Goal: Check status: Check status

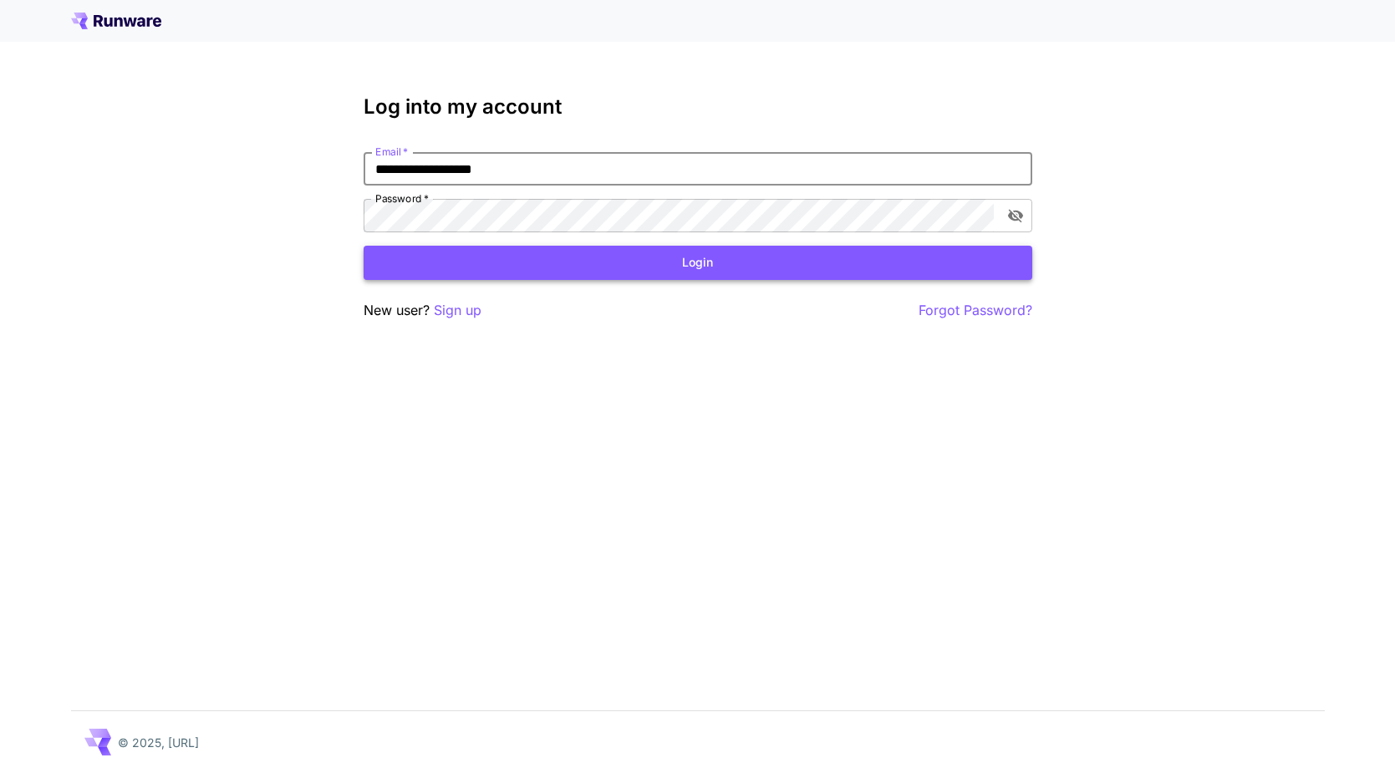
type input "**********"
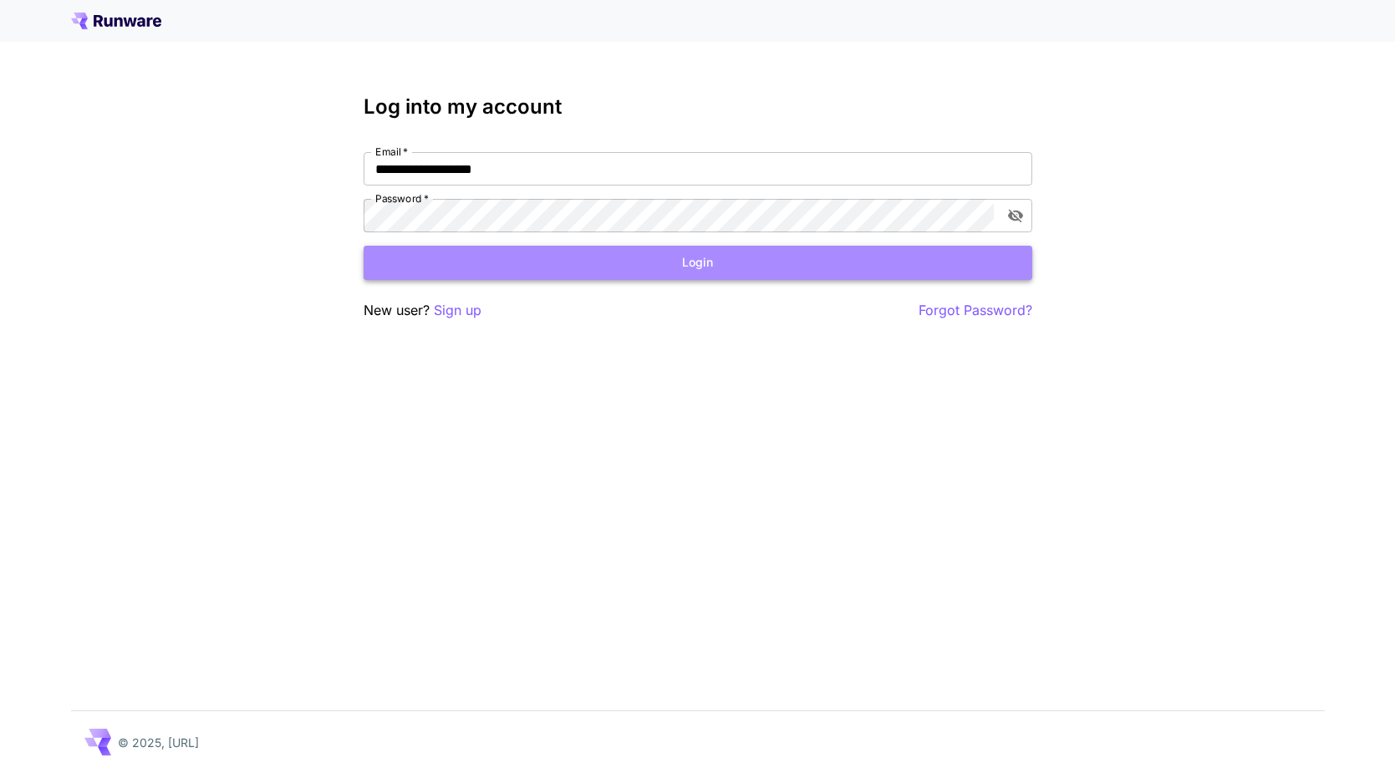
click at [573, 259] on button "Login" at bounding box center [698, 263] width 669 height 34
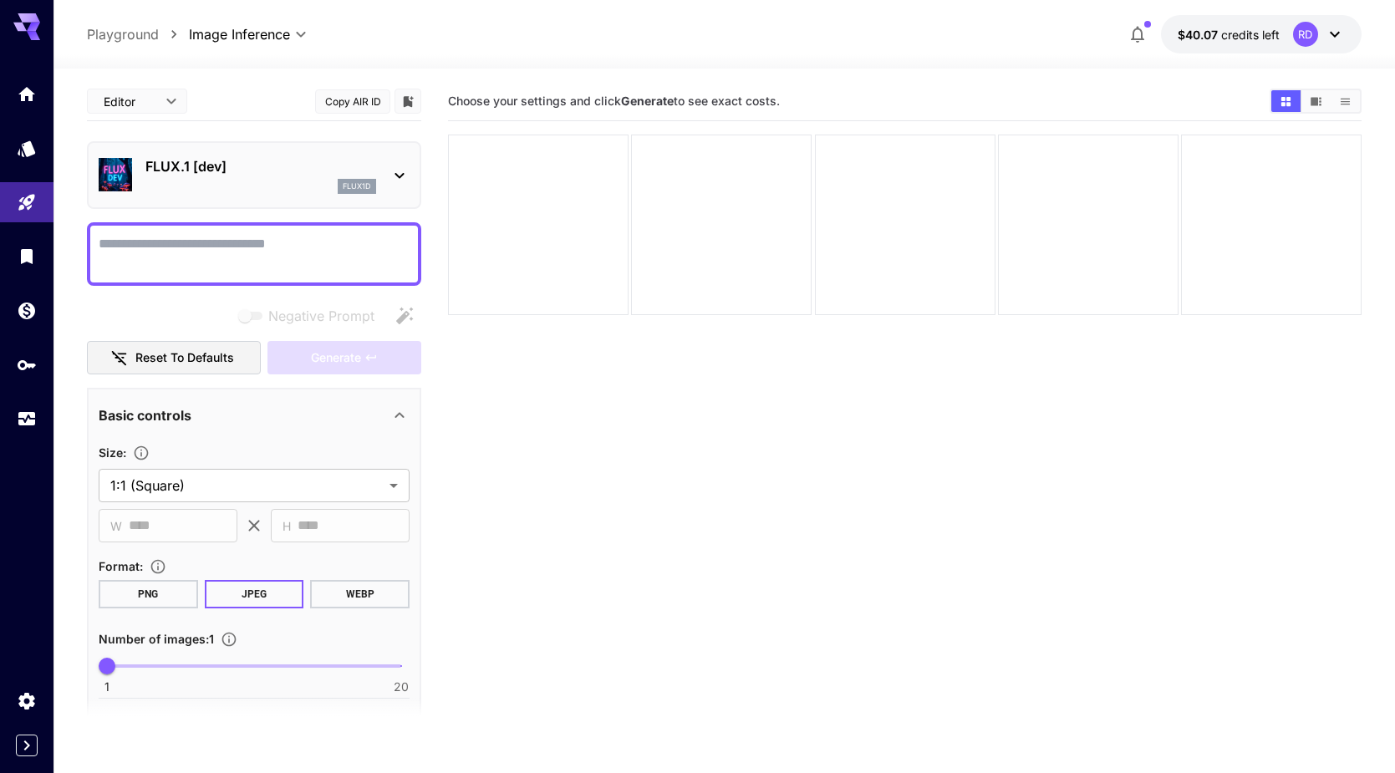
click at [163, 97] on body "**********" at bounding box center [697, 452] width 1395 height 905
click at [259, 84] on div at bounding box center [697, 386] width 1395 height 773
click at [28, 420] on icon "Usage" at bounding box center [28, 416] width 17 height 8
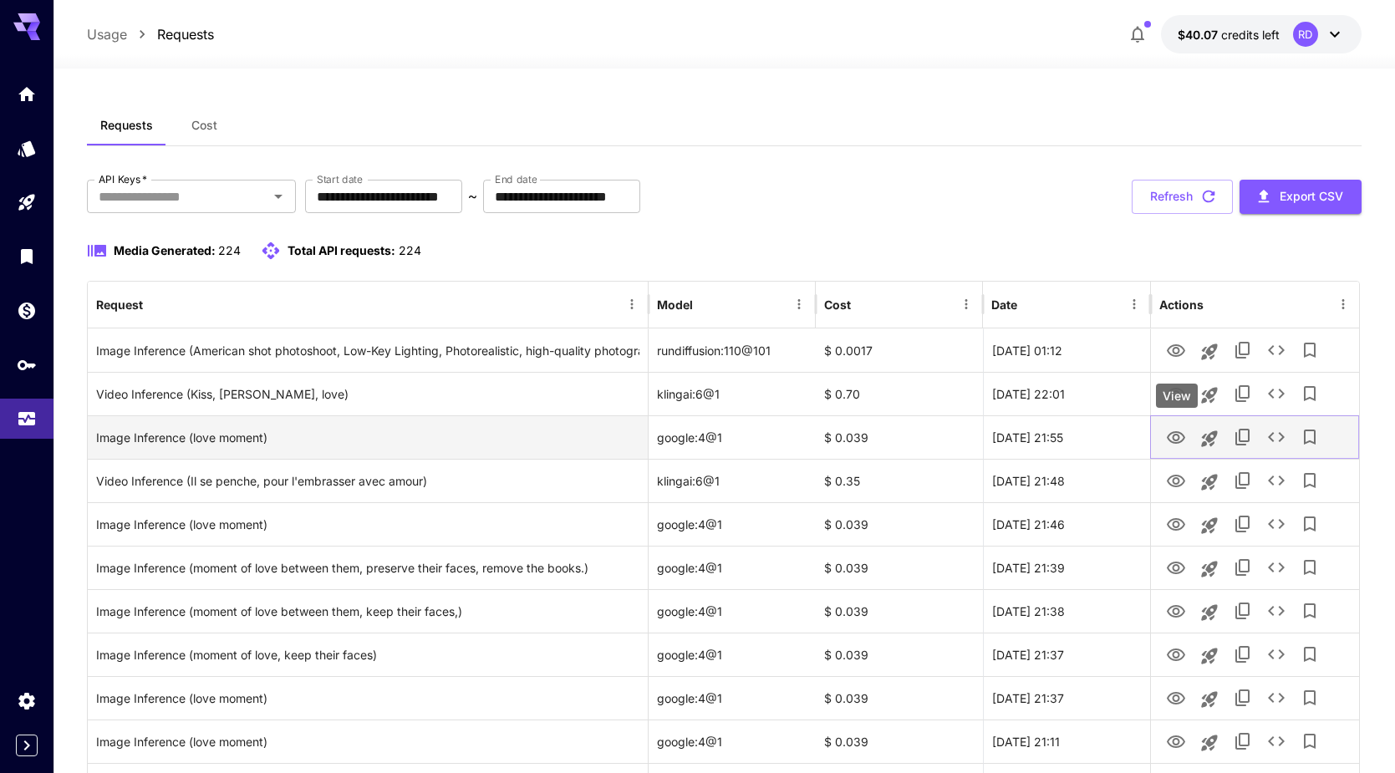
click at [1173, 441] on icon "View" at bounding box center [1176, 438] width 20 height 20
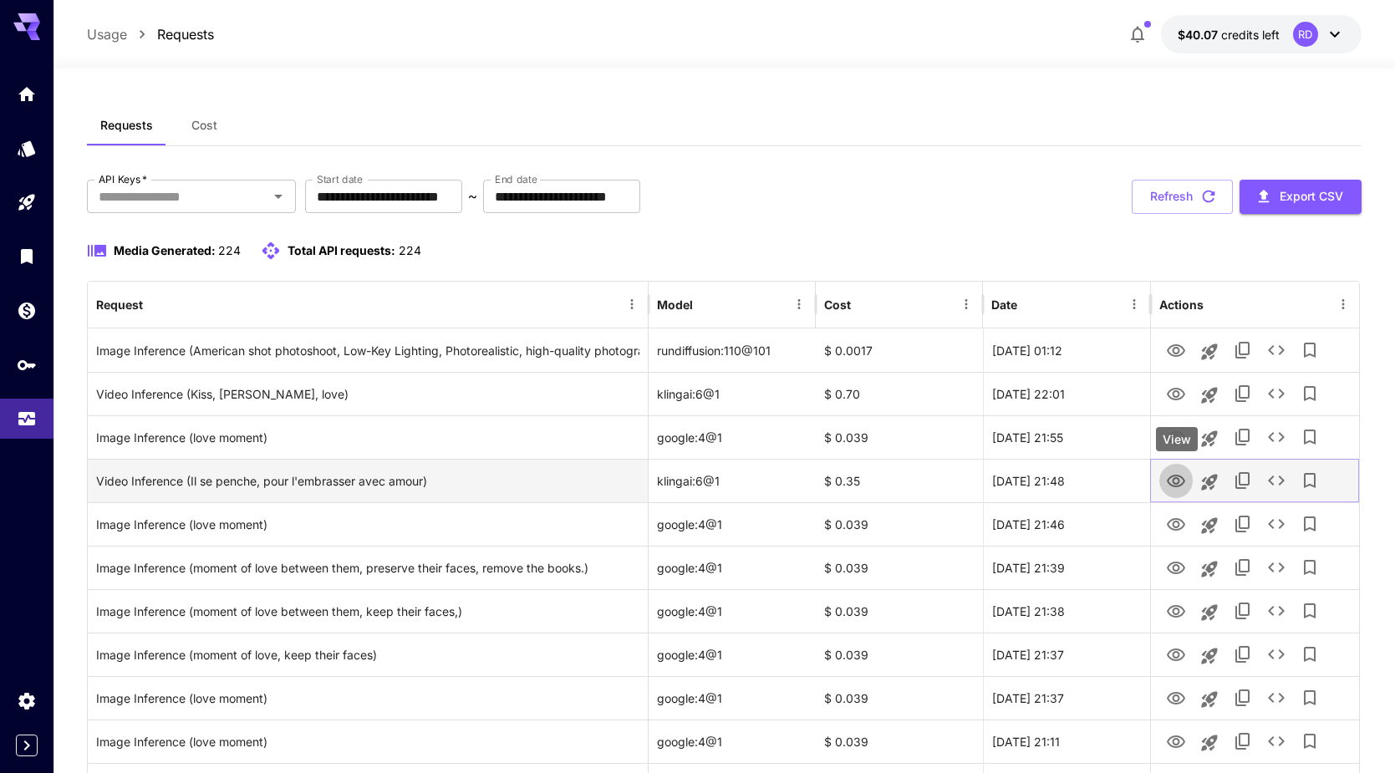
click at [1173, 477] on icon "View" at bounding box center [1176, 481] width 20 height 20
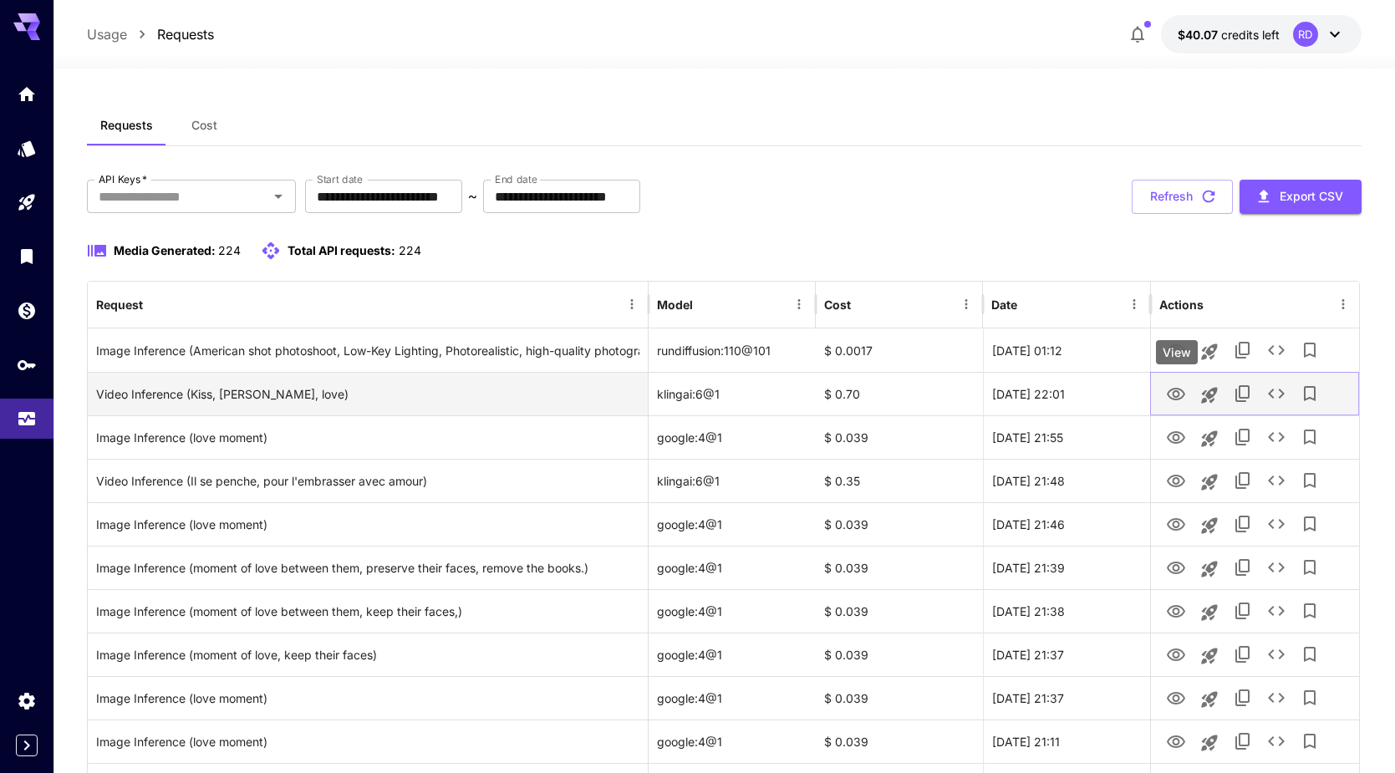
click at [1177, 391] on icon "View" at bounding box center [1176, 394] width 18 height 13
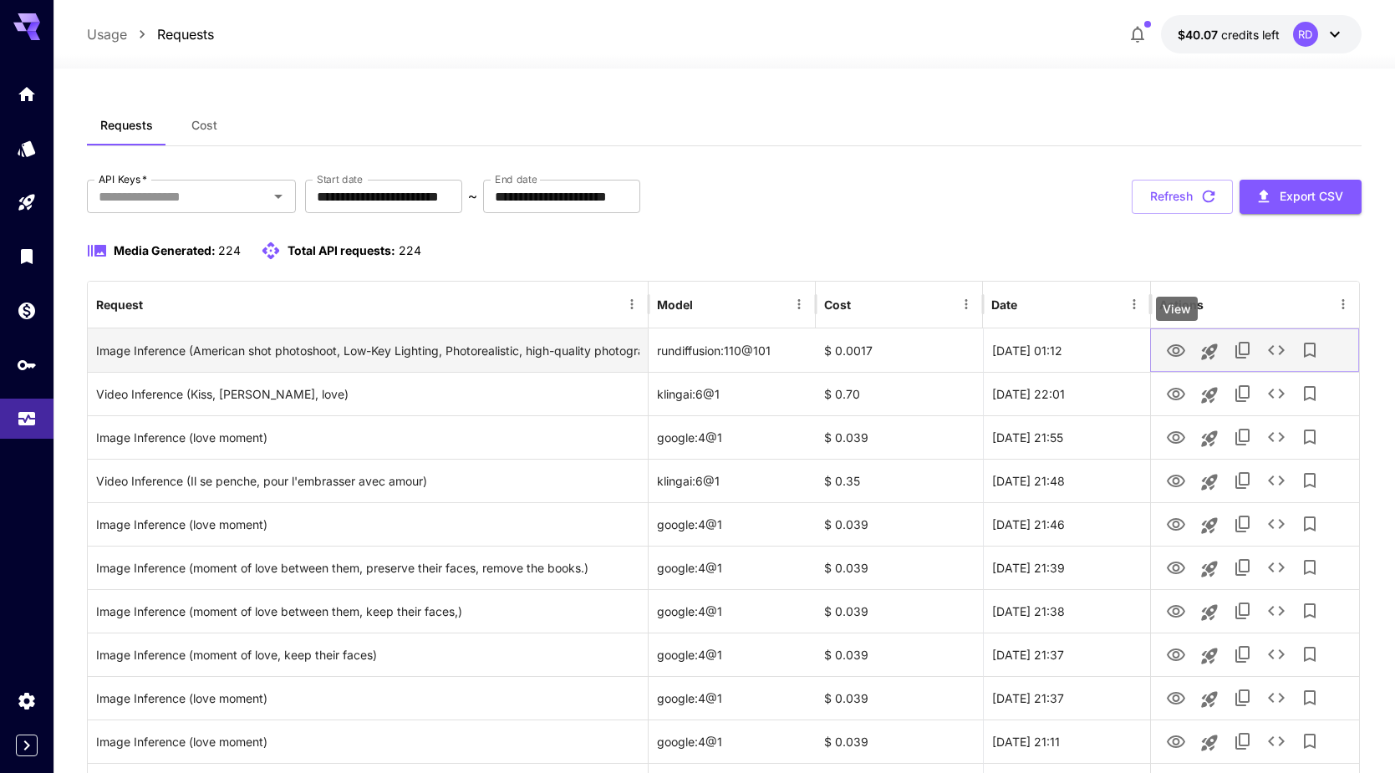
click at [1177, 351] on icon "View" at bounding box center [1176, 351] width 20 height 20
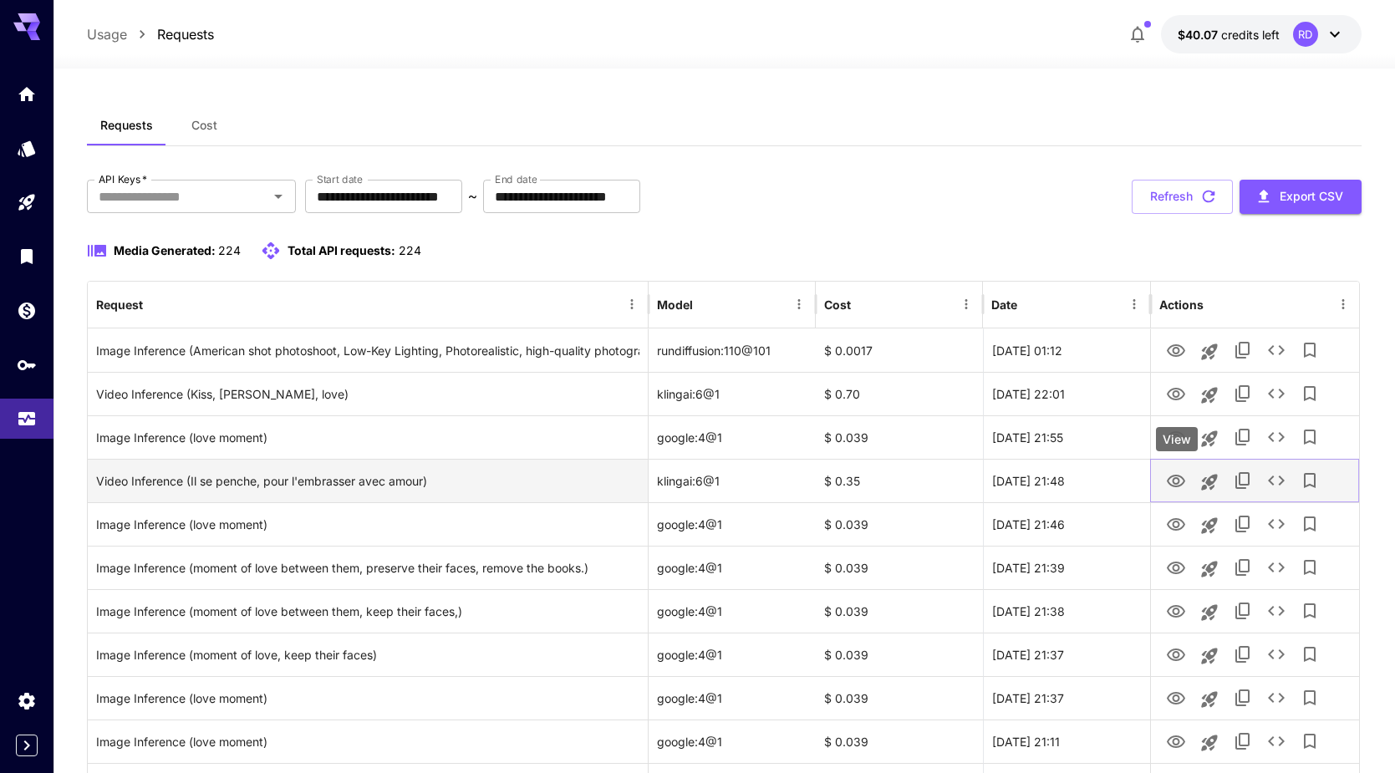
click at [1183, 481] on icon "View" at bounding box center [1176, 481] width 18 height 13
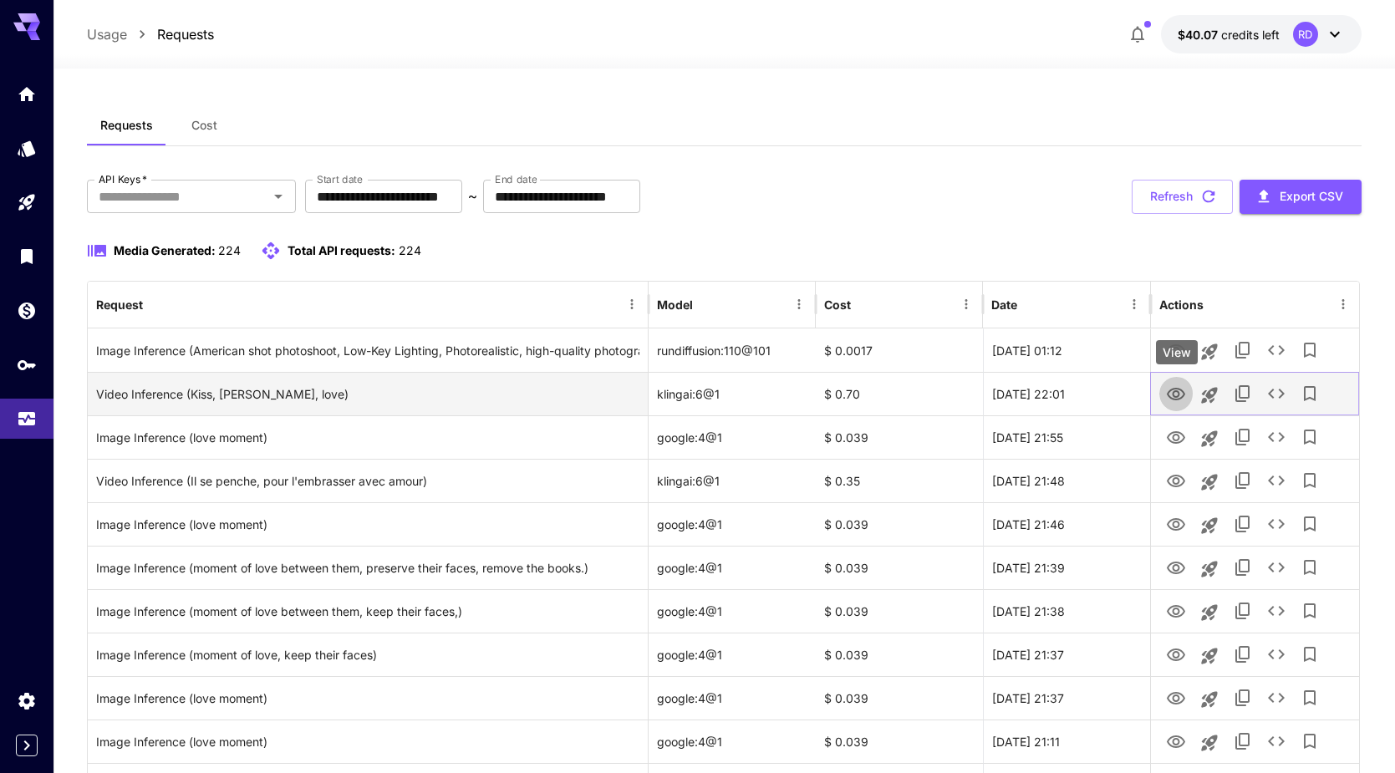
click at [1173, 394] on icon "View" at bounding box center [1176, 394] width 18 height 13
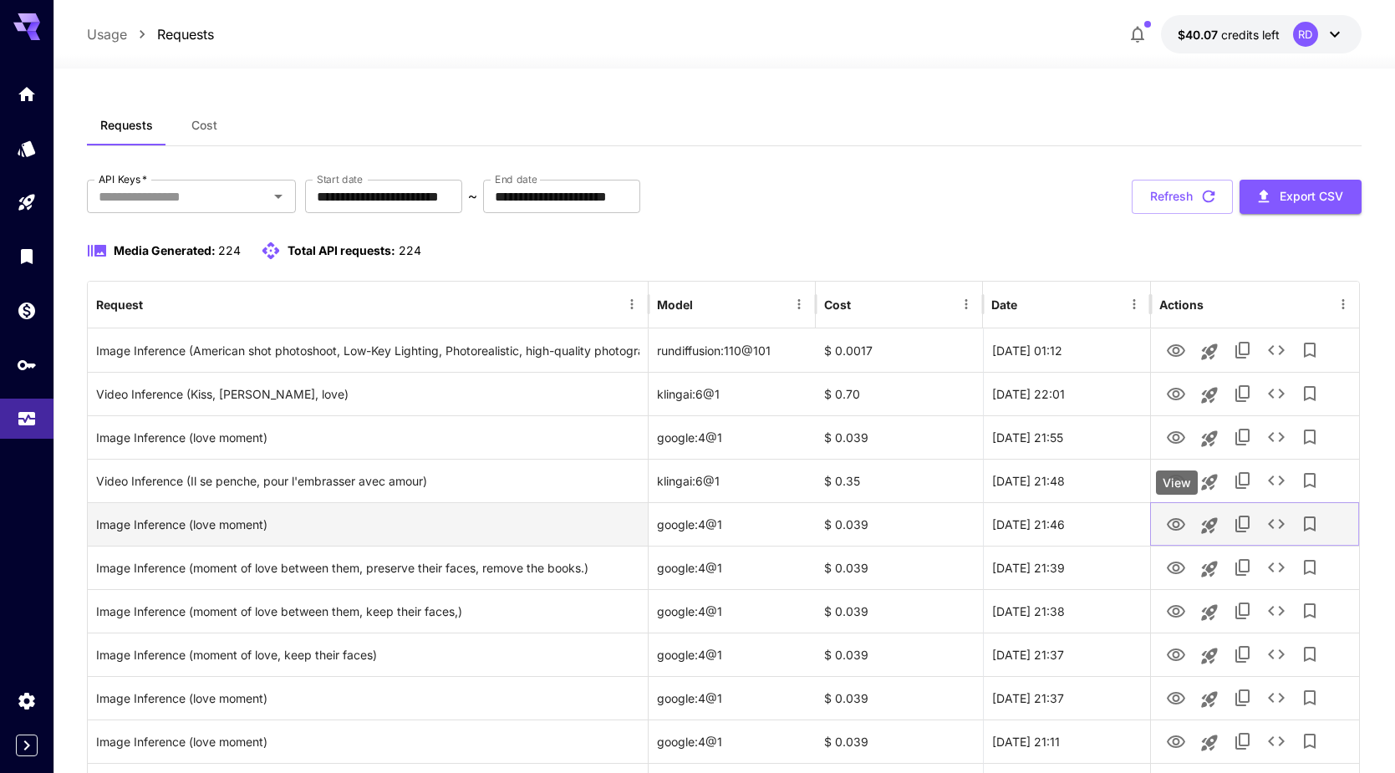
click at [1168, 522] on icon "View" at bounding box center [1176, 525] width 20 height 20
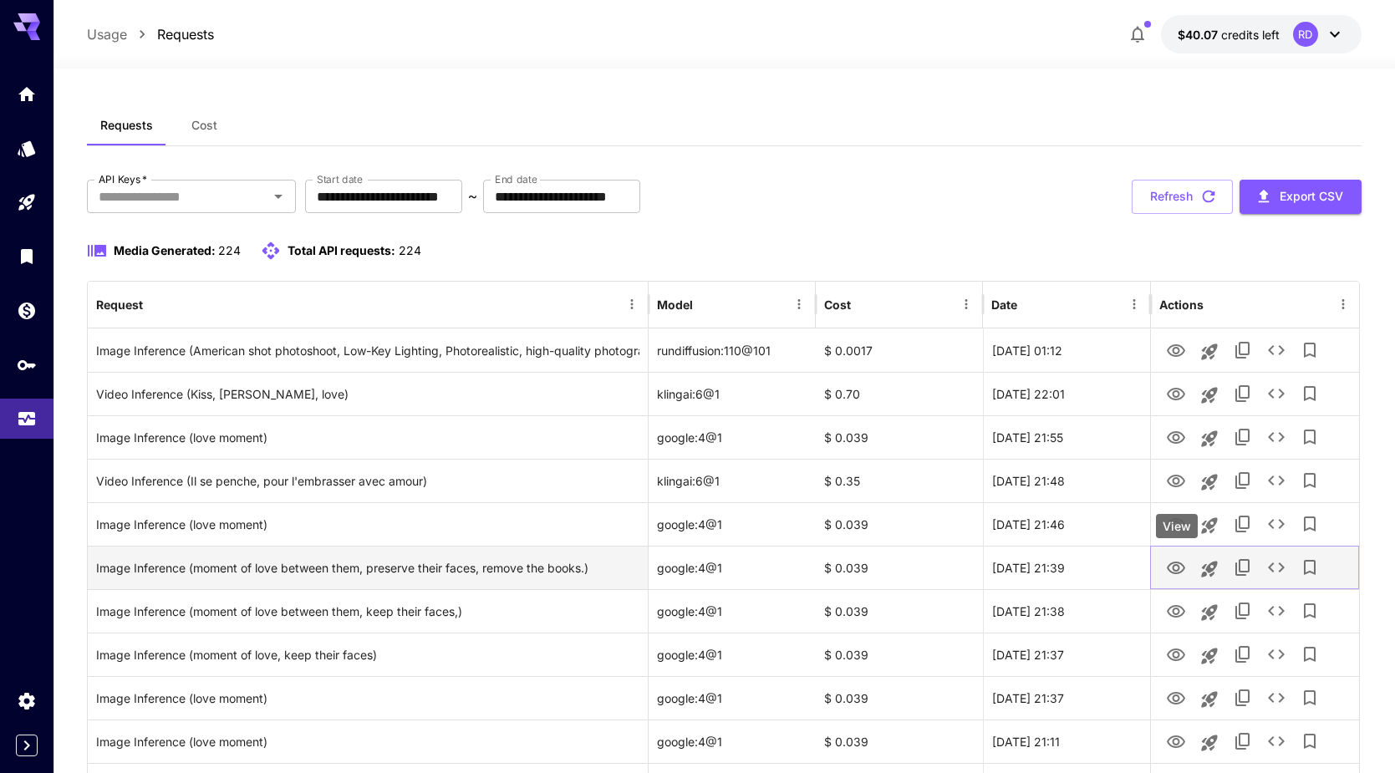
click at [1169, 567] on icon "View" at bounding box center [1176, 568] width 18 height 13
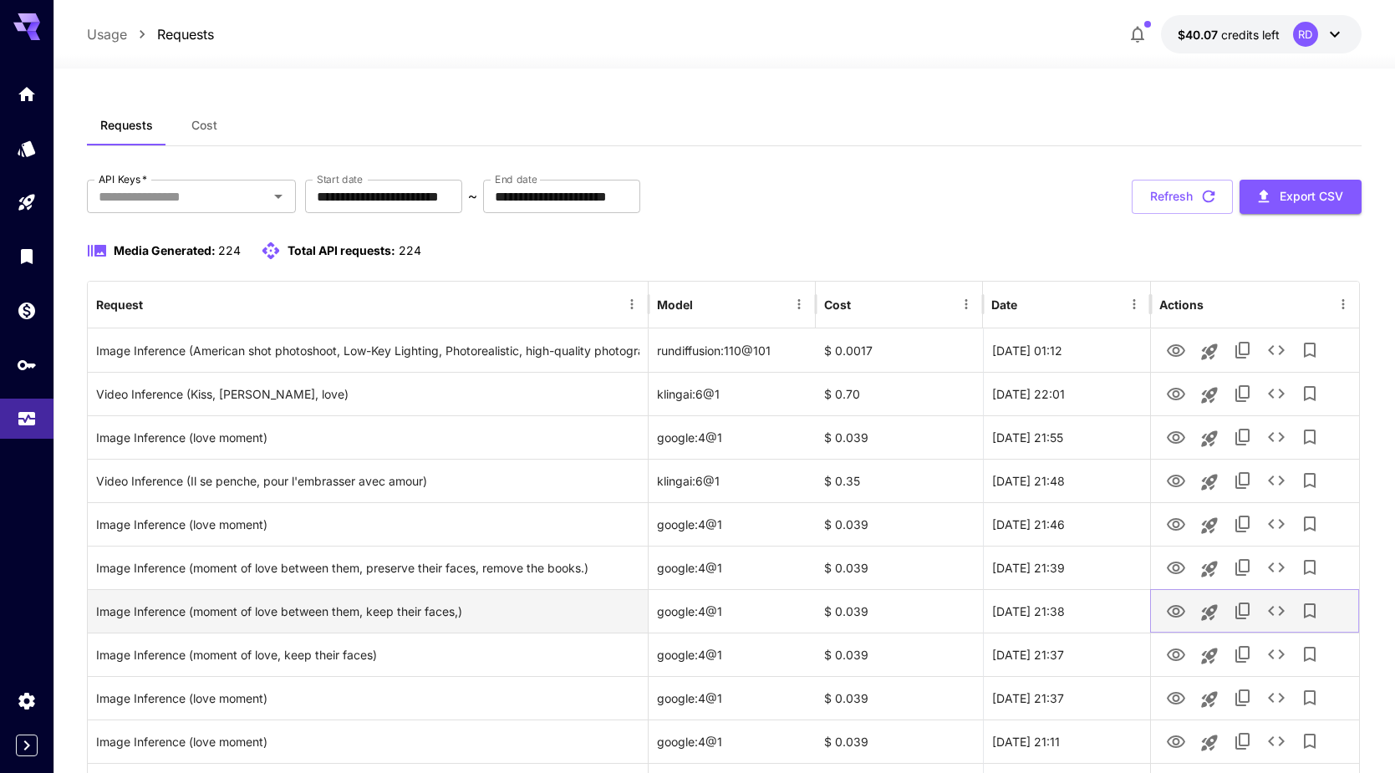
click at [1177, 610] on icon "View" at bounding box center [1176, 612] width 20 height 20
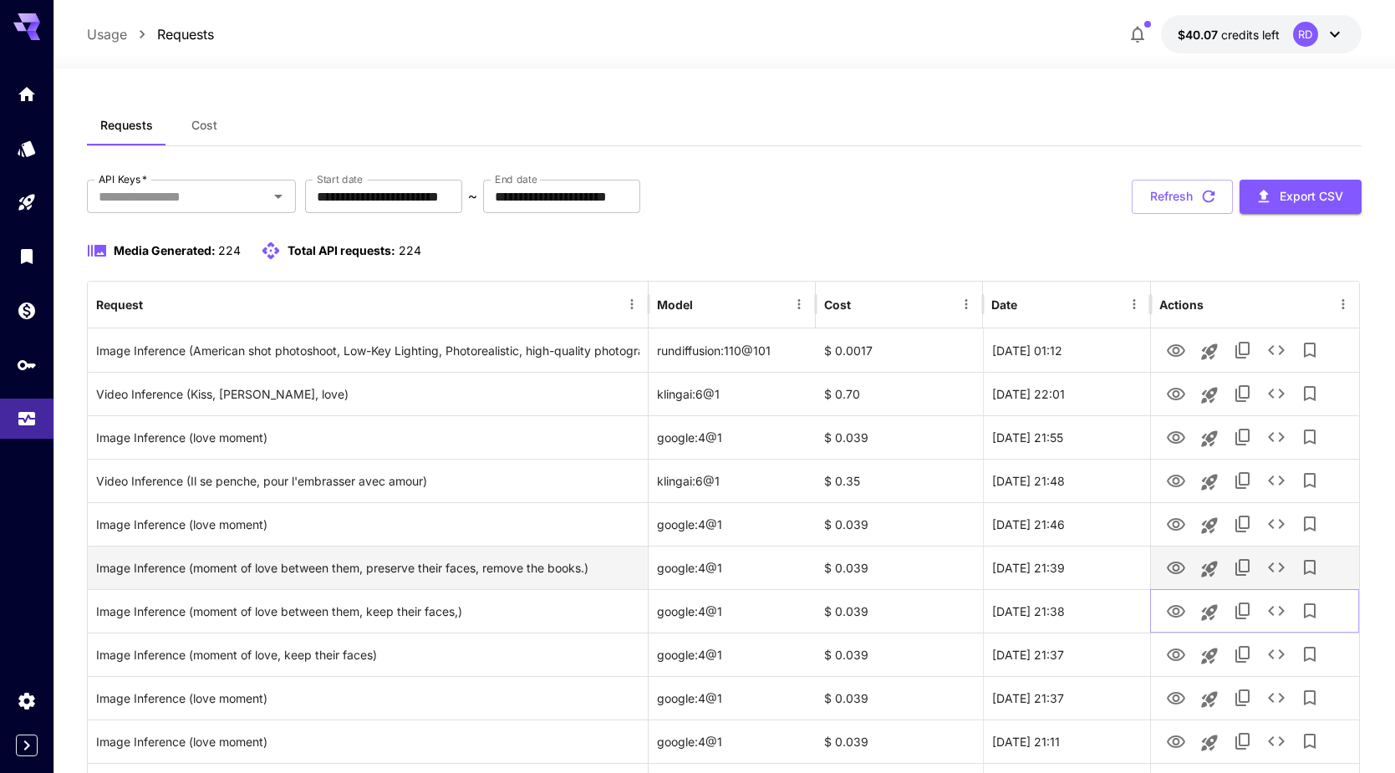
scroll to position [85, 0]
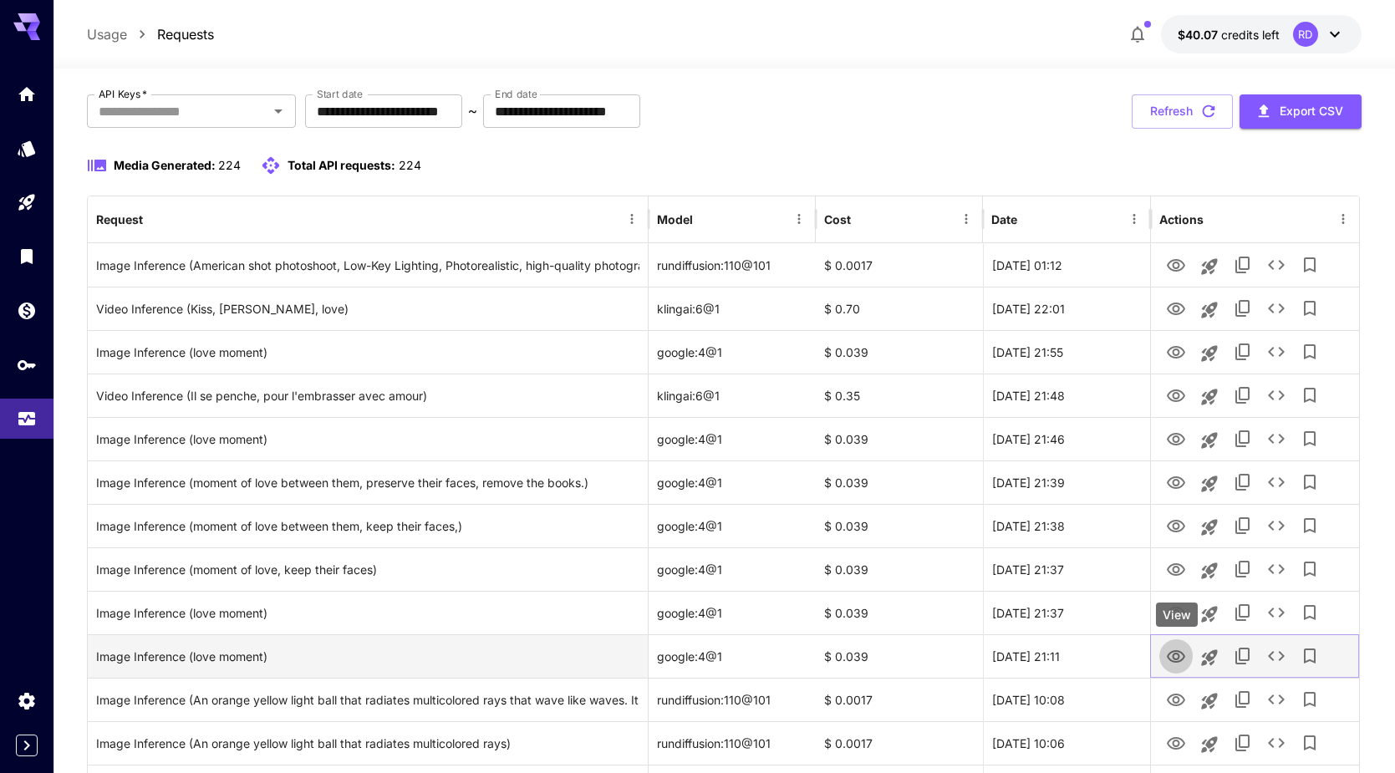
click at [1171, 653] on icon "View" at bounding box center [1176, 657] width 20 height 20
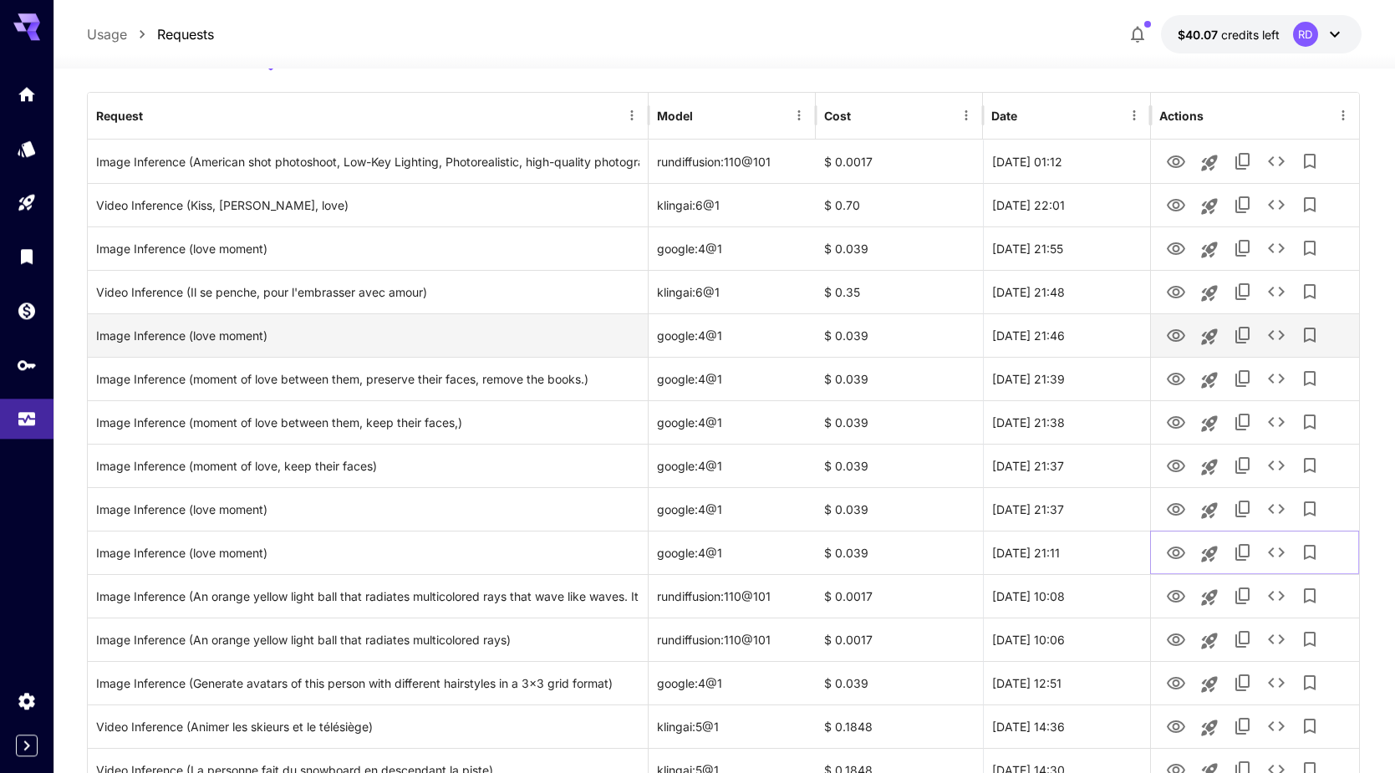
scroll to position [341, 0]
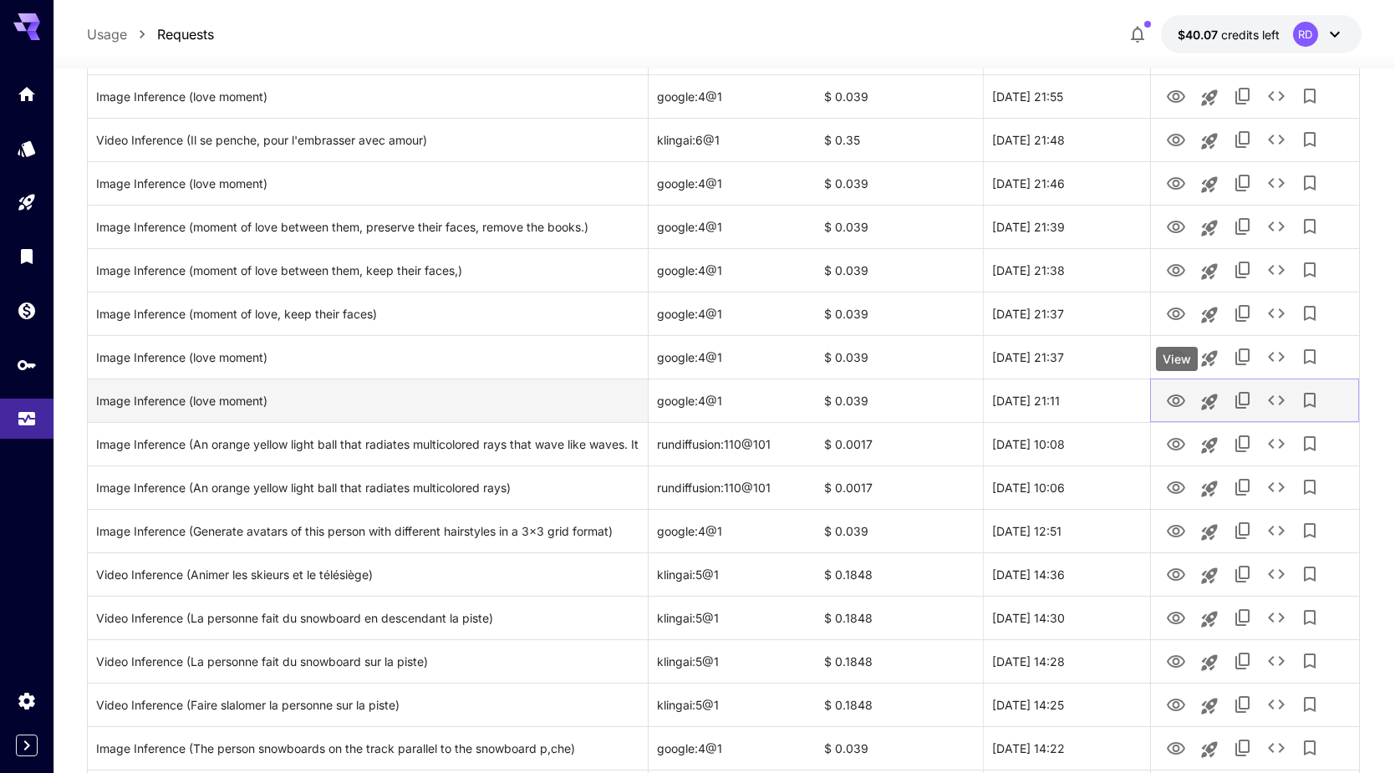
click at [1168, 399] on icon "View" at bounding box center [1176, 400] width 18 height 13
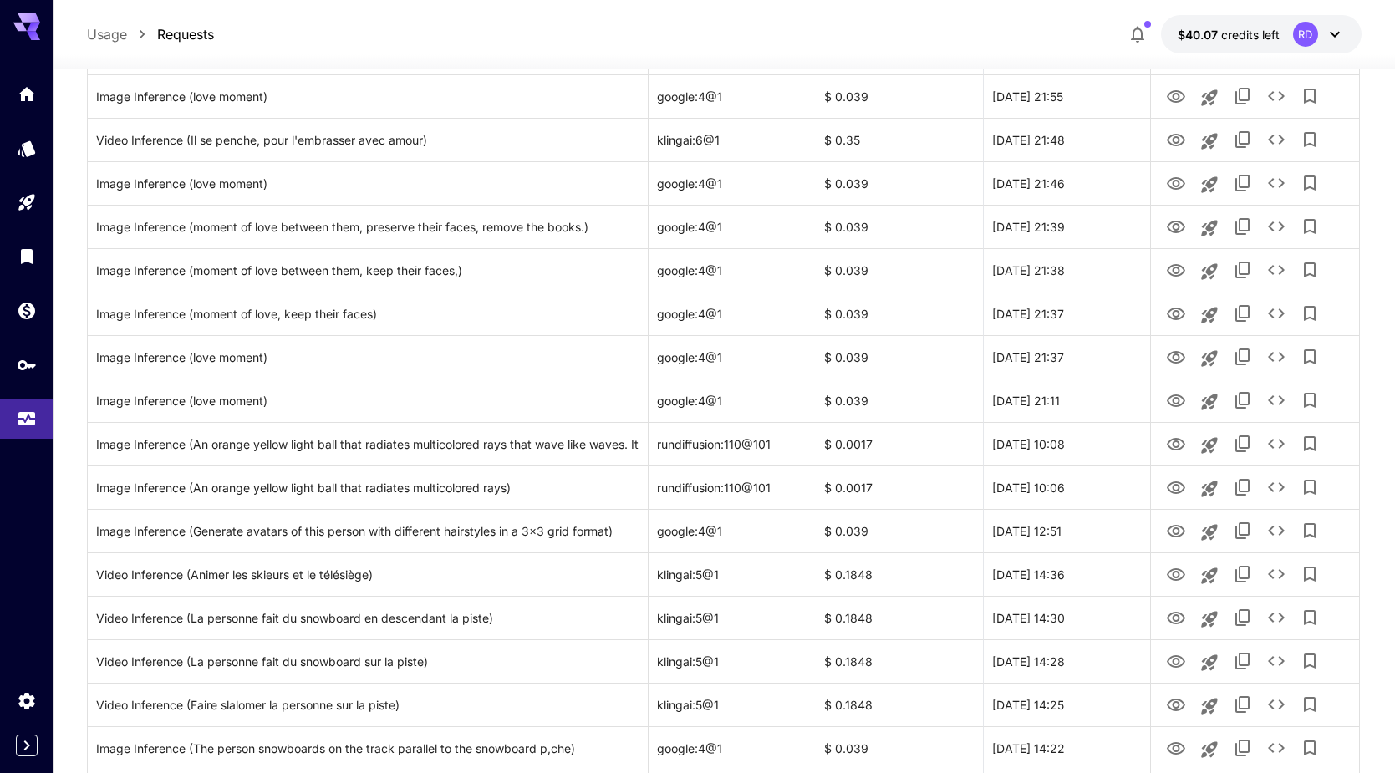
click at [24, 523] on div at bounding box center [26, 386] width 53 height 773
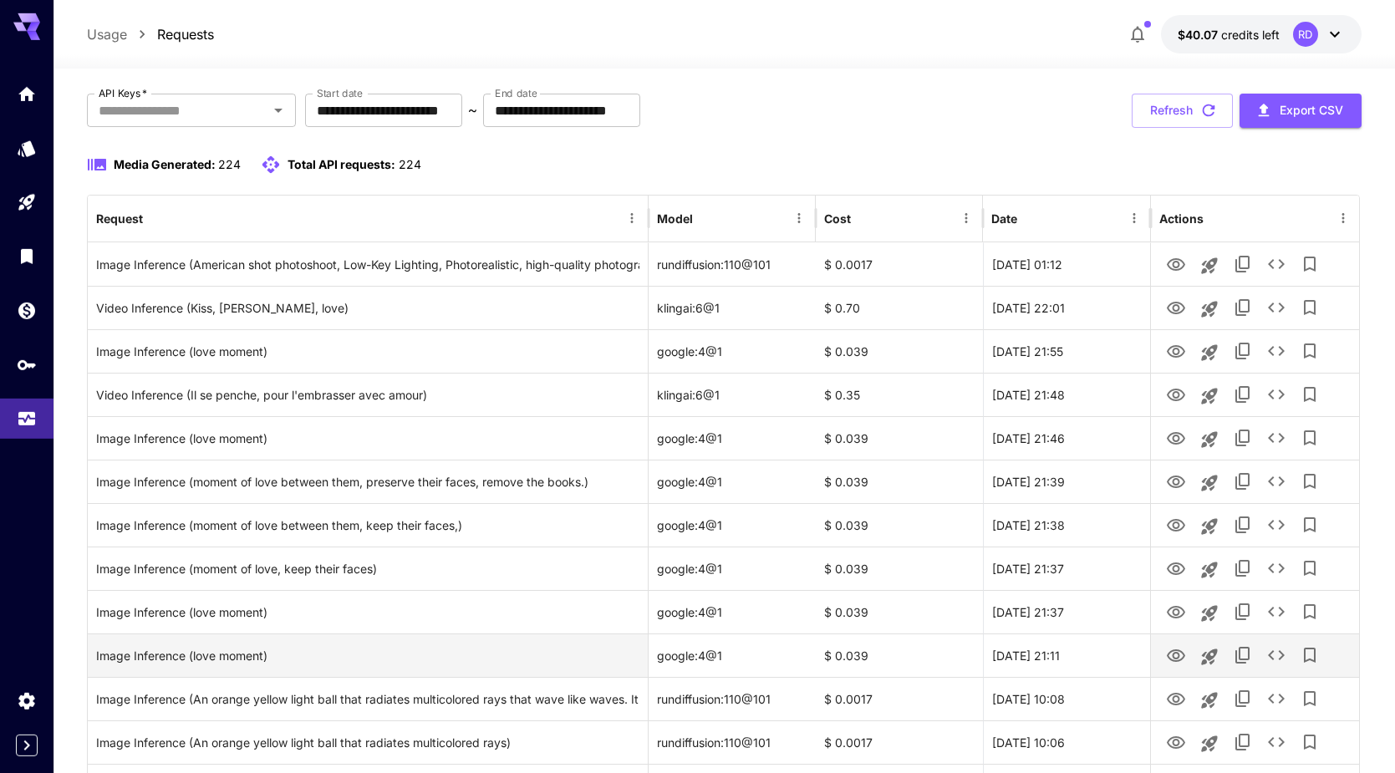
scroll to position [85, 0]
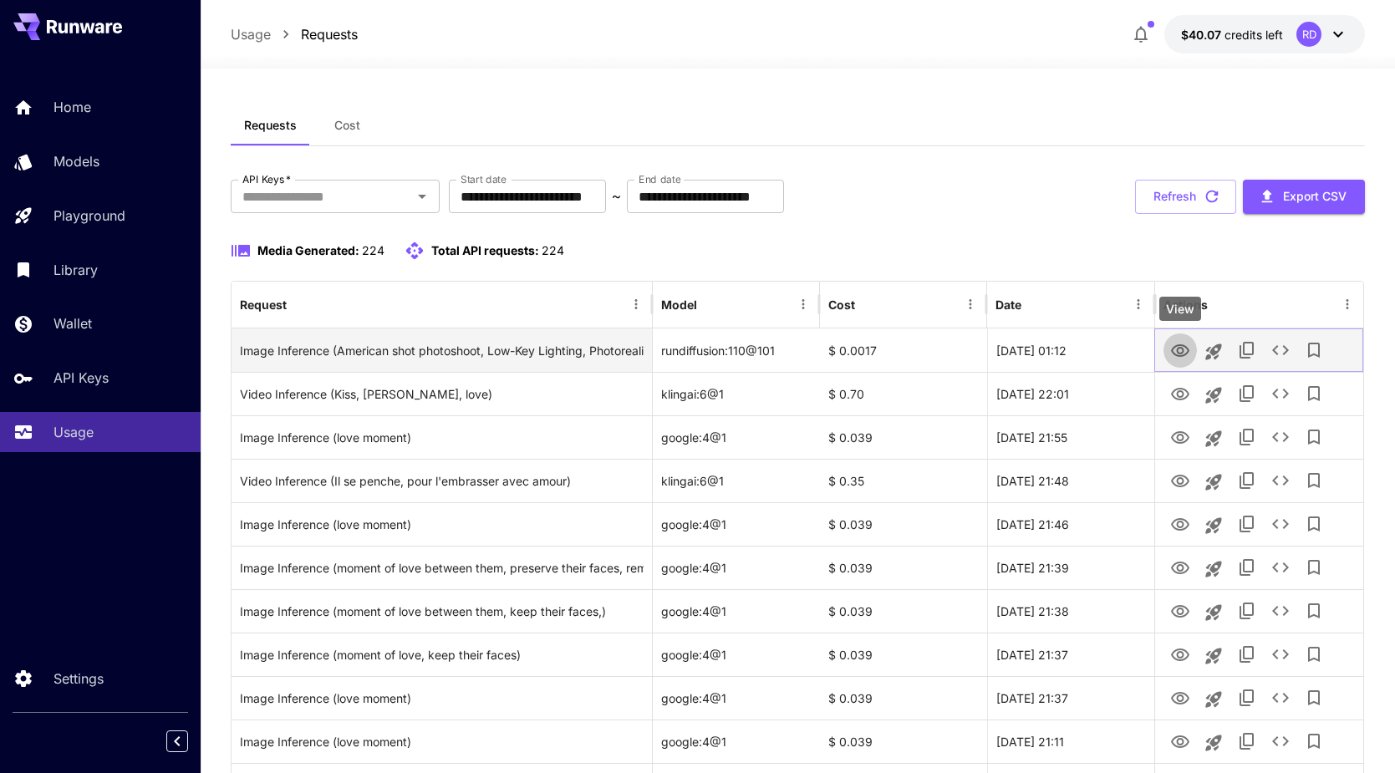
click at [1188, 354] on icon "View" at bounding box center [1180, 351] width 20 height 20
